Goal: Task Accomplishment & Management: Use online tool/utility

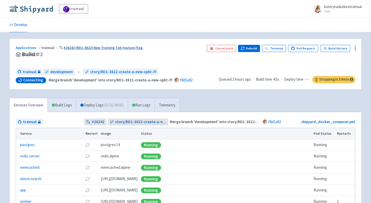
click at [69, 48] on link "#26242 [RD1-3822] New Training Tab Feature Flag" at bounding box center [101, 47] width 84 height 5
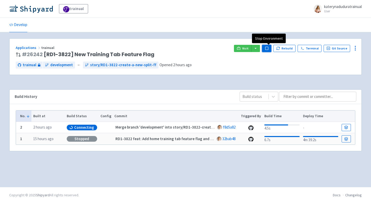
click at [268, 47] on rect "button" at bounding box center [266, 48] width 3 height 3
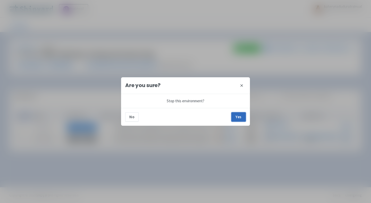
click at [243, 117] on button "Yes" at bounding box center [238, 116] width 14 height 9
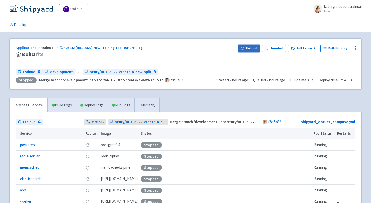
click at [250, 46] on button "Rebuild" at bounding box center [249, 48] width 22 height 7
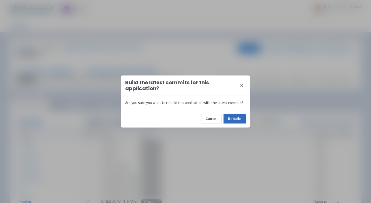
click at [236, 115] on button "Rebuild" at bounding box center [235, 118] width 22 height 9
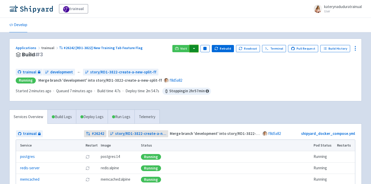
click at [198, 45] on button "button" at bounding box center [194, 48] width 9 height 7
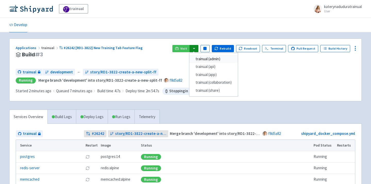
click at [233, 59] on link "trainual (admin)" at bounding box center [213, 59] width 48 height 8
